Goal: Entertainment & Leisure: Consume media (video, audio)

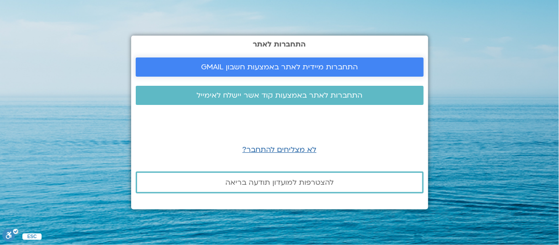
click at [275, 66] on span "התחברות מיידית לאתר באמצעות חשבון GMAIL" at bounding box center [279, 67] width 157 height 8
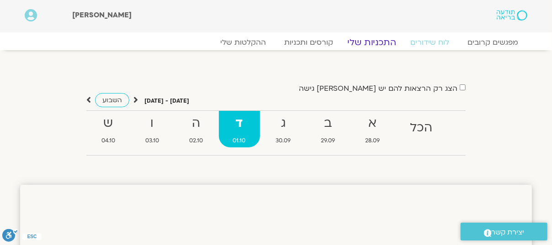
click at [367, 43] on link "התכניות שלי" at bounding box center [371, 42] width 71 height 11
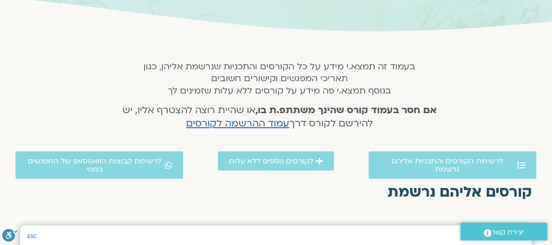
scroll to position [142, 0]
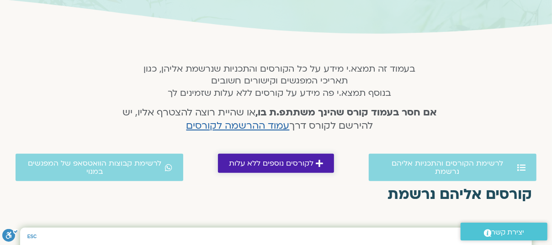
click at [276, 162] on span "לקורסים נוספים ללא עלות" at bounding box center [271, 164] width 85 height 8
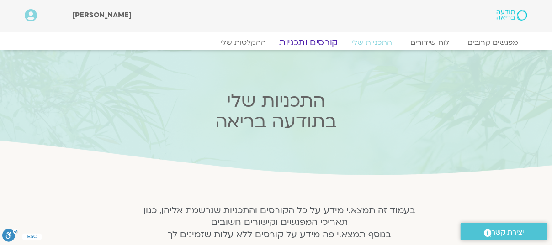
click at [316, 43] on link "קורסים ותכניות" at bounding box center [308, 42] width 80 height 11
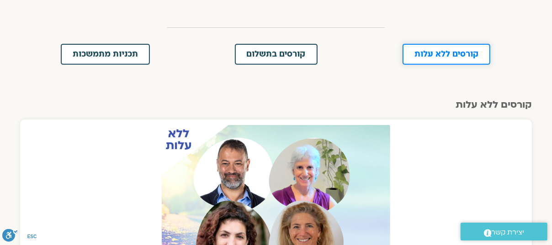
click at [459, 53] on span "קורסים ללא עלות" at bounding box center [447, 54] width 64 height 8
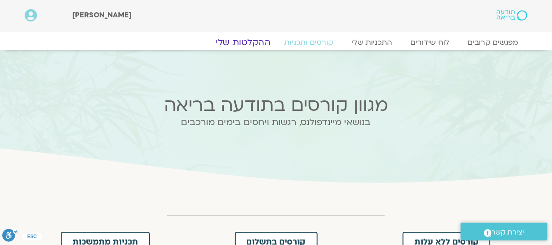
click at [247, 39] on link "ההקלטות שלי" at bounding box center [243, 42] width 77 height 11
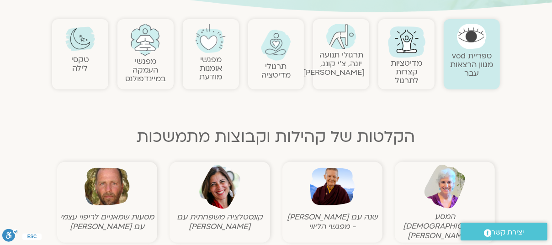
scroll to position [197, 0]
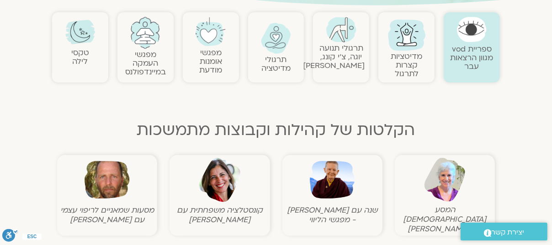
click at [212, 59] on link "מפגשי אומנות מודעת" at bounding box center [210, 62] width 23 height 28
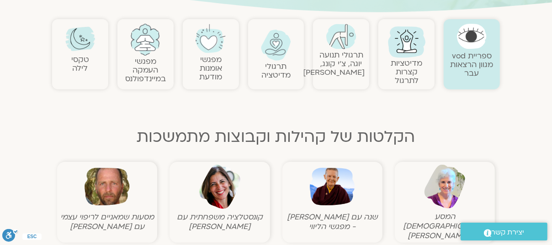
scroll to position [196, 0]
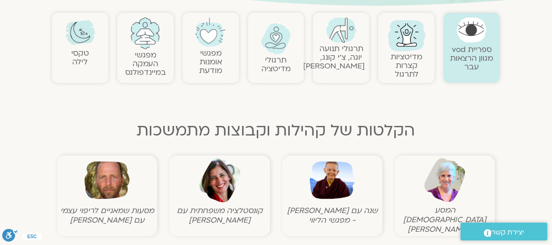
click at [469, 54] on link "ספריית vod מגוון הרצאות עבר" at bounding box center [472, 58] width 43 height 28
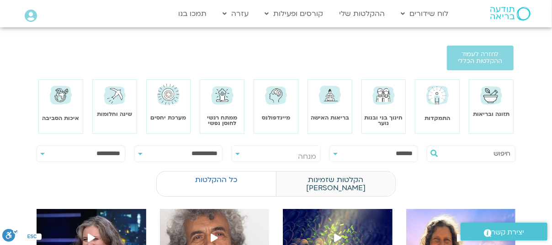
click at [347, 182] on label "הקלטות שזמינות לי" at bounding box center [335, 184] width 119 height 26
click at [222, 105] on img at bounding box center [222, 95] width 26 height 26
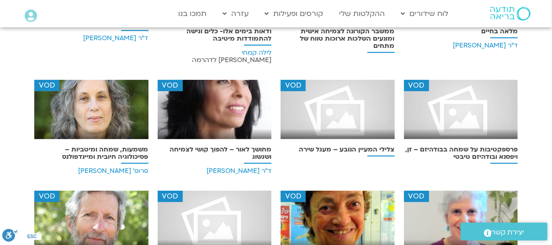
scroll to position [287, 0]
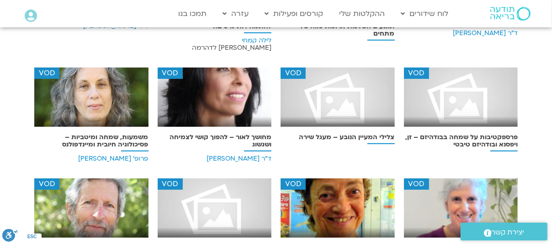
click at [197, 93] on img at bounding box center [215, 101] width 114 height 66
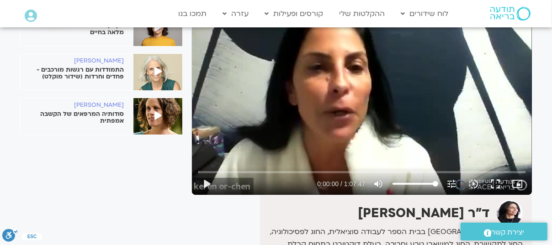
scroll to position [95, 0]
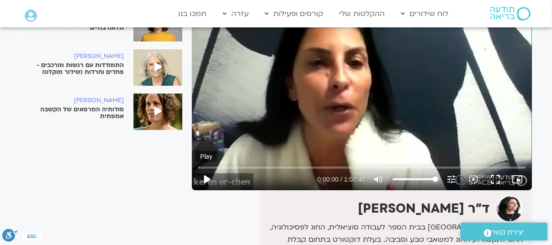
click at [206, 180] on button "play_arrow" at bounding box center [207, 180] width 22 height 22
click at [208, 179] on button "pause" at bounding box center [207, 180] width 22 height 22
click at [59, 181] on div "ד"ר [PERSON_NAME] שקד לקפוץ למים: מהימנעות להשתתפות מלאה בחיים סנדיה בר קמה התמ…" at bounding box center [102, 210] width 172 height 506
click at [208, 176] on button "play_arrow" at bounding box center [207, 180] width 22 height 22
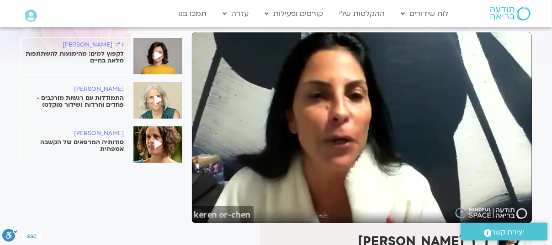
scroll to position [62, 0]
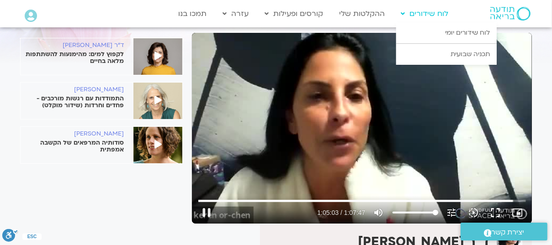
type input "3903.472858"
